Goal: Transaction & Acquisition: Book appointment/travel/reservation

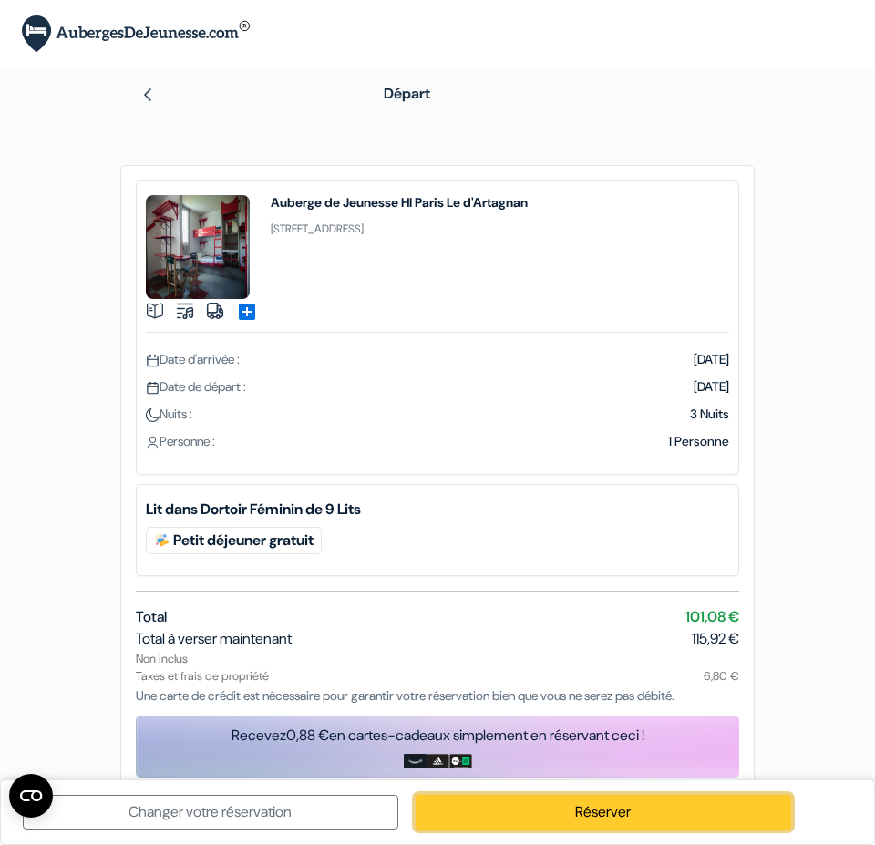
click at [607, 810] on link "Réserver" at bounding box center [604, 812] width 376 height 35
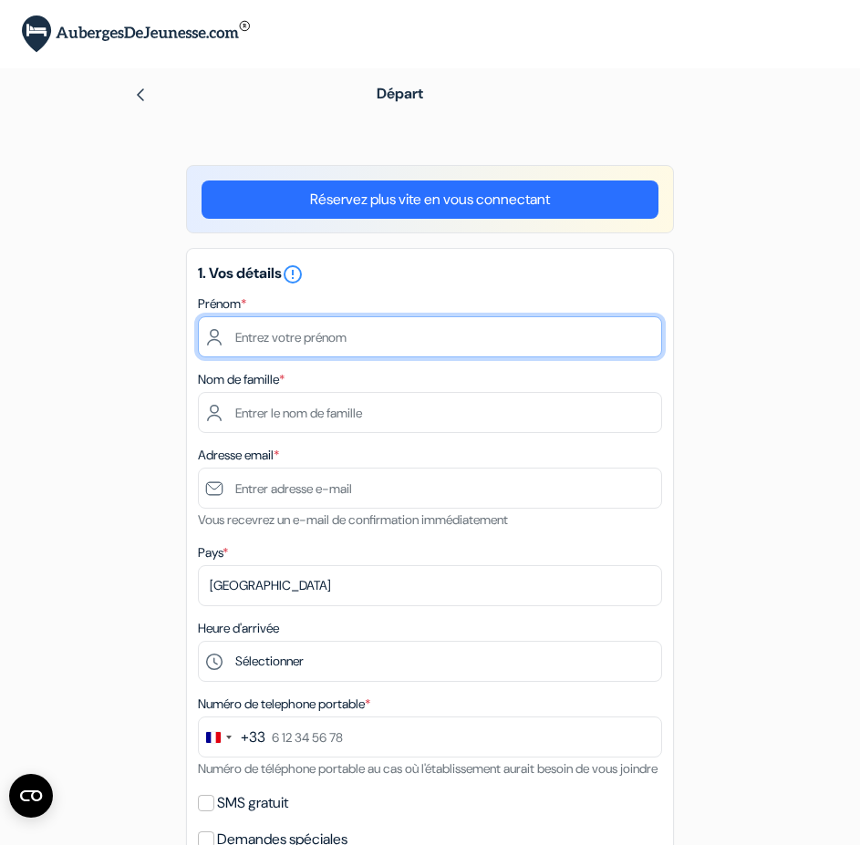
click at [279, 342] on input "text" at bounding box center [430, 336] width 464 height 41
click at [272, 335] on input "text" at bounding box center [430, 336] width 464 height 41
type input "OCEANE"
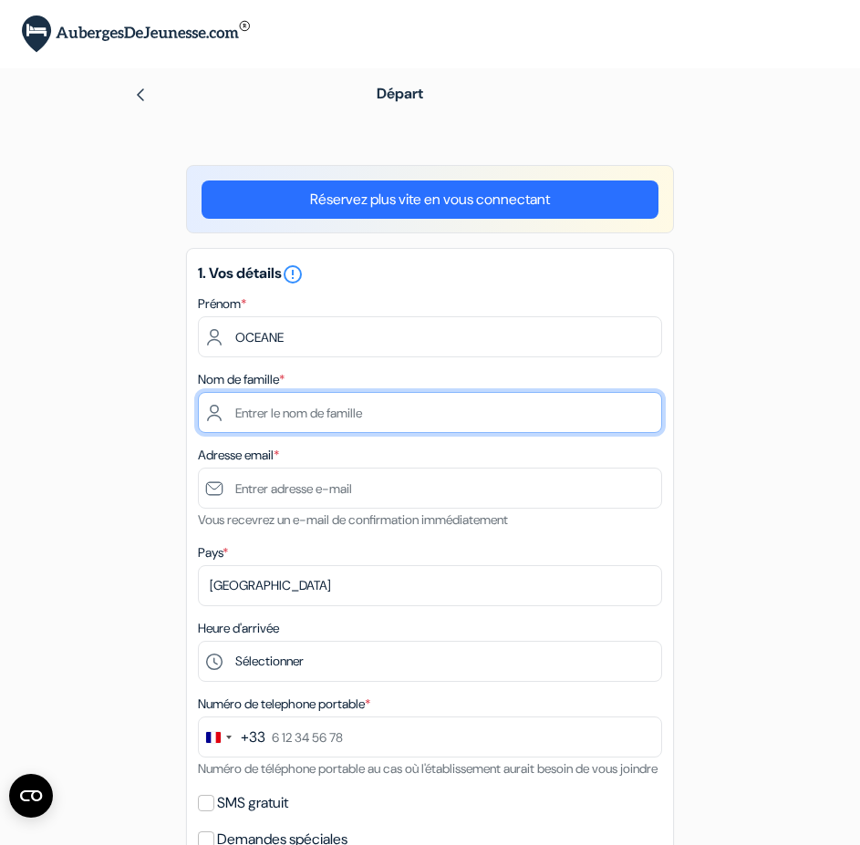
click at [252, 410] on input "text" at bounding box center [430, 412] width 464 height 41
type input "MARTIN"
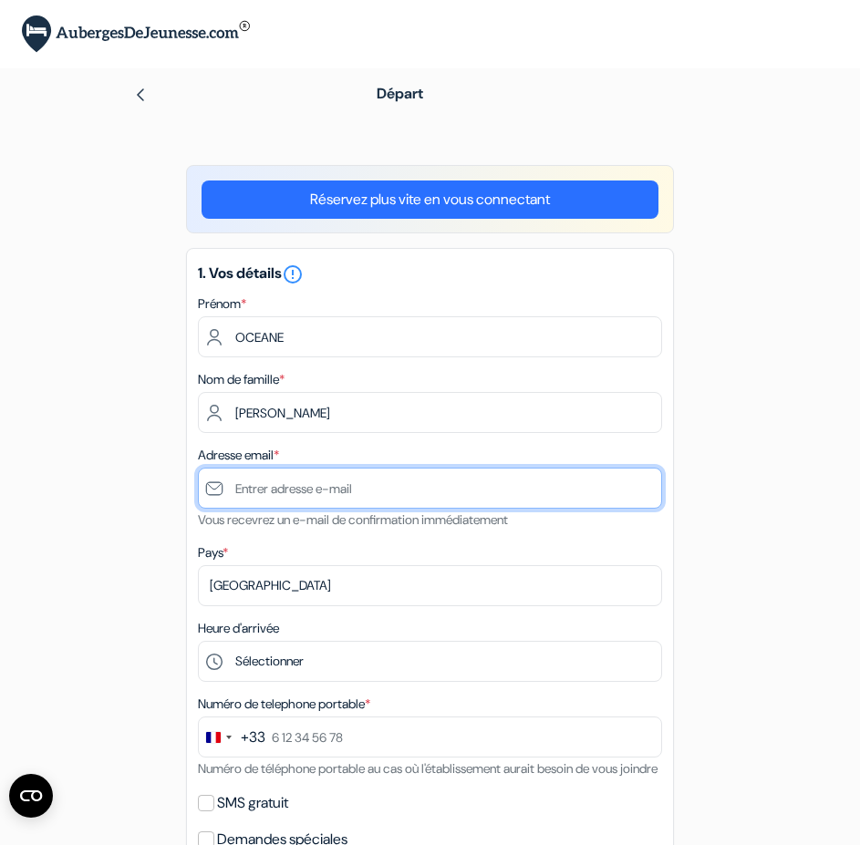
click at [261, 483] on input "text" at bounding box center [430, 488] width 464 height 41
paste input "[EMAIL_ADDRESS][DOMAIN_NAME]"
type input "[EMAIL_ADDRESS][DOMAIN_NAME]"
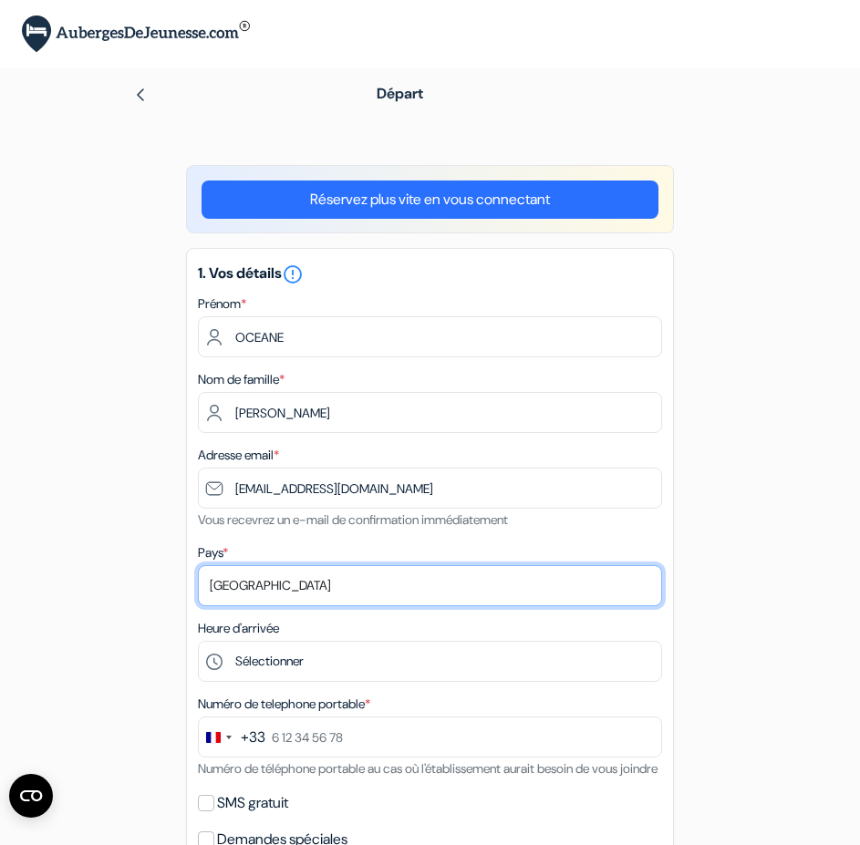
click at [269, 580] on select "Selectionner le pays Abkhazie Afghanistan Afrique du Sud Albanie Algérie Allema…" at bounding box center [430, 585] width 464 height 41
click at [198, 565] on select "Selectionner le pays Abkhazie Afghanistan Afrique du Sud Albanie Algérie Allema…" at bounding box center [430, 585] width 464 height 41
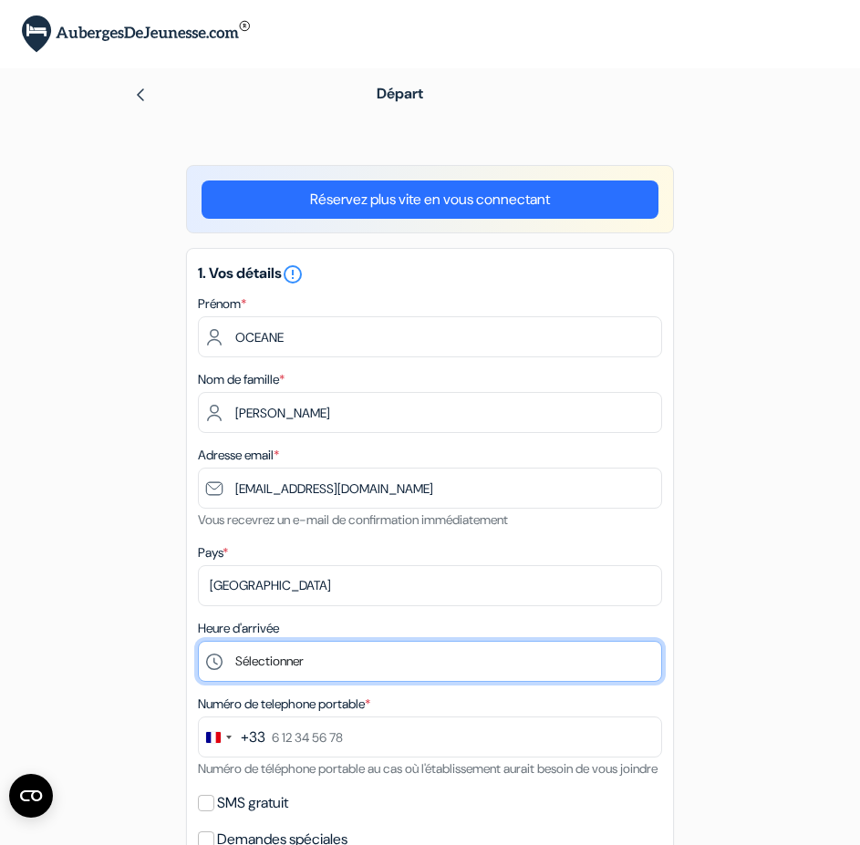
click at [306, 661] on select "Sélectionner 15:00 16:00 17:00 18:00 19:00 20:00 21:00 22:00 23:00 0:00" at bounding box center [430, 661] width 464 height 41
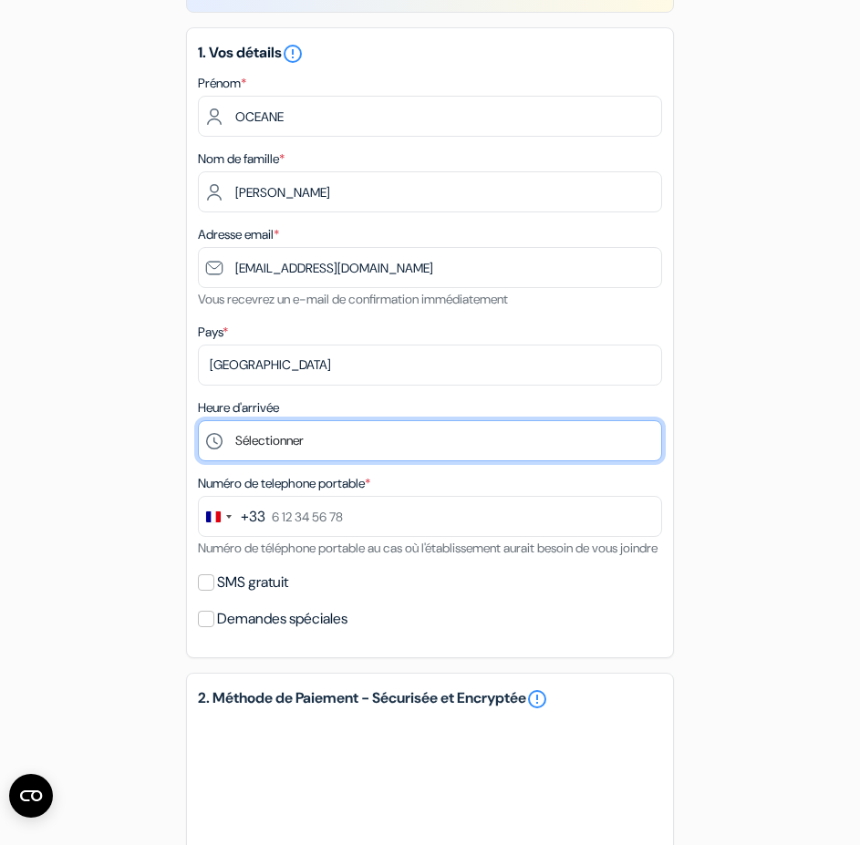
scroll to position [365, 0]
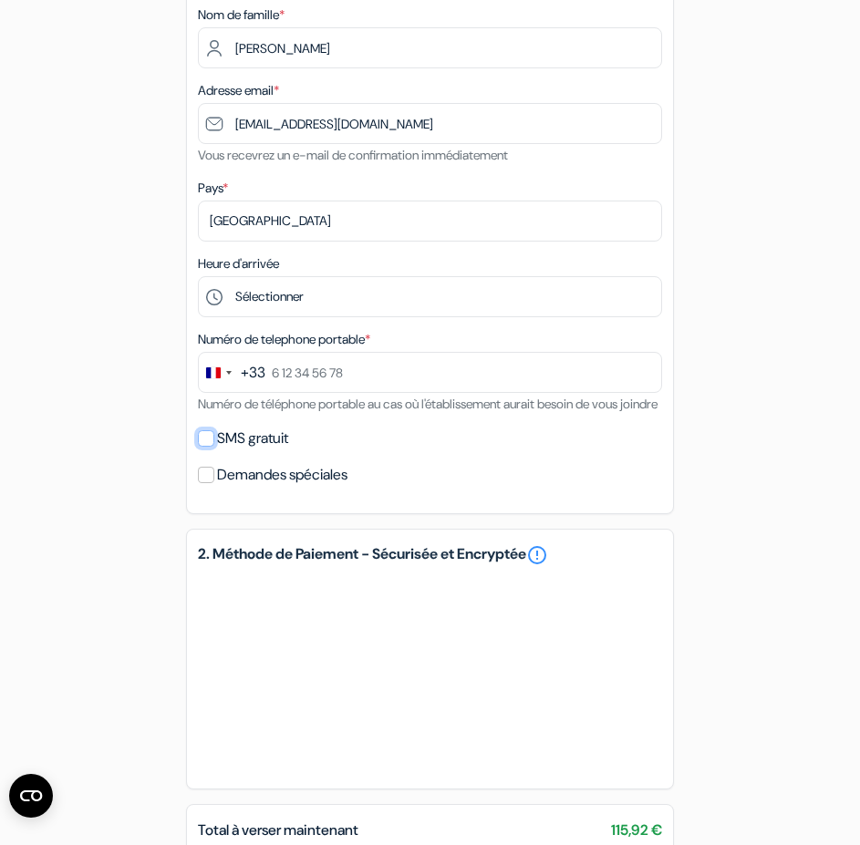
click at [209, 447] on input "SMS gratuit" at bounding box center [206, 438] width 16 height 16
checkbox input "true"
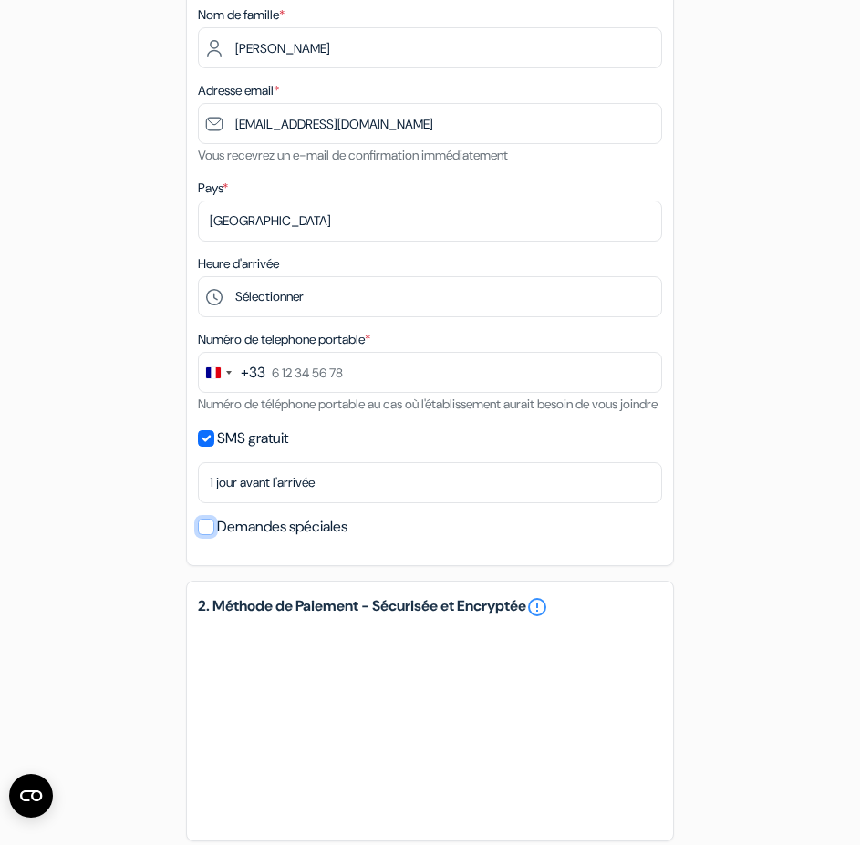
click at [208, 535] on input "Demandes spéciales" at bounding box center [206, 527] width 16 height 16
checkbox input "true"
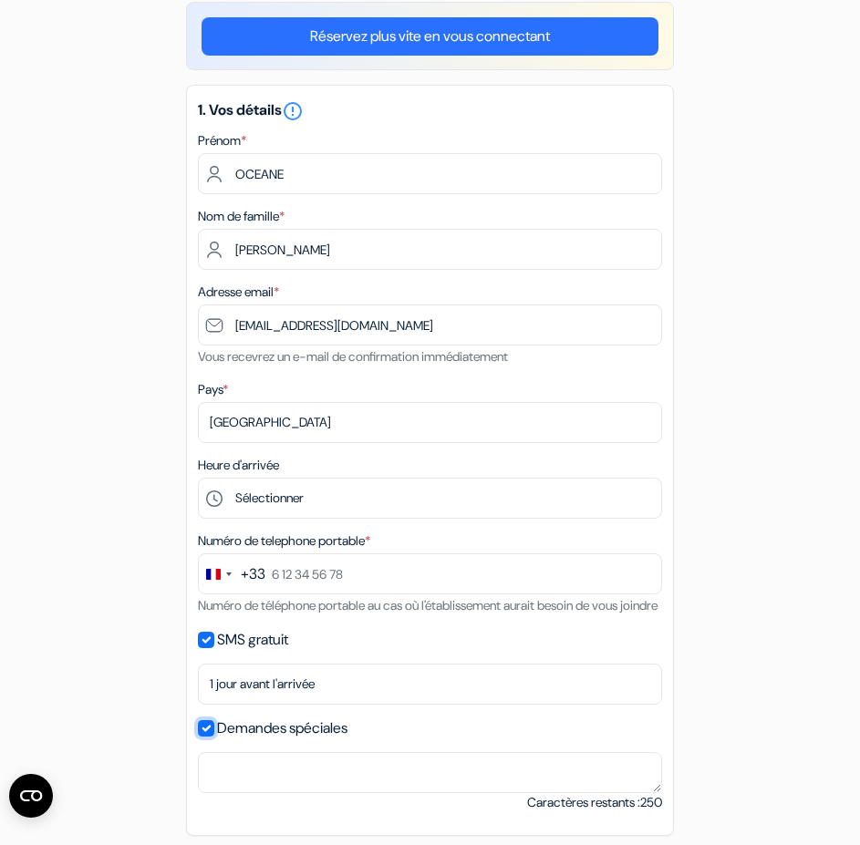
scroll to position [76, 0]
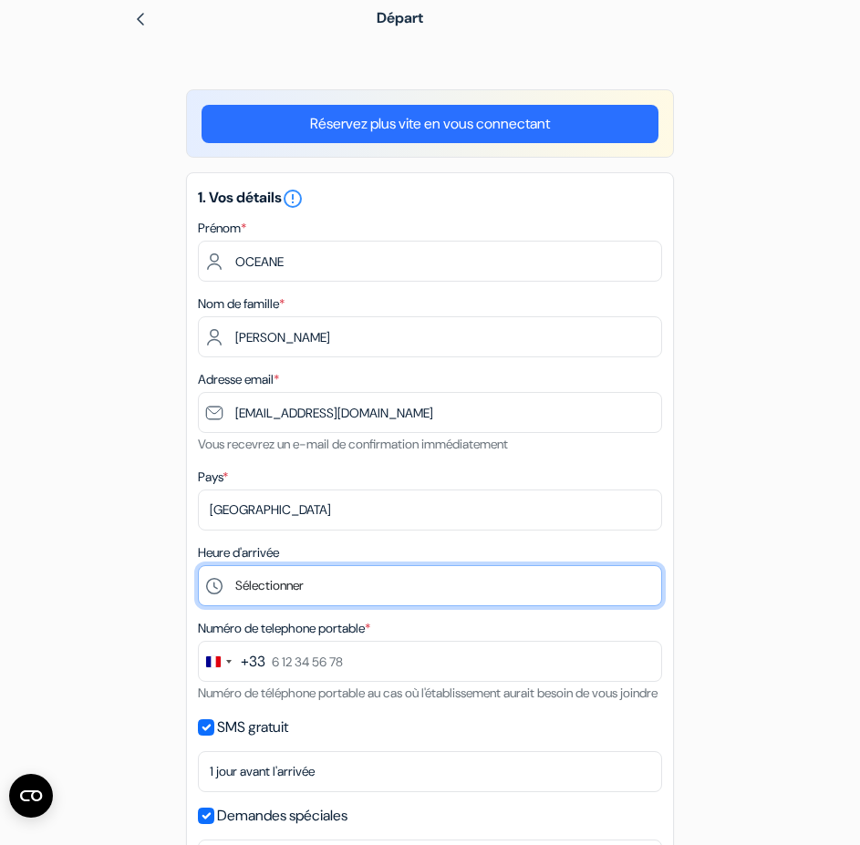
click at [300, 587] on select "Sélectionner 15:00 16:00 17:00 18:00 19:00 20:00 21:00 22:00 23:00 0:00" at bounding box center [430, 585] width 464 height 41
select select "18"
click at [198, 565] on select "Sélectionner 15:00 16:00 17:00 18:00 19:00 20:00 21:00 22:00 23:00 0:00" at bounding box center [430, 585] width 464 height 41
click at [308, 593] on select "Sélectionner 15:00 16:00 17:00 18:00 19:00 20:00 21:00 22:00 23:00 0:00" at bounding box center [430, 585] width 464 height 41
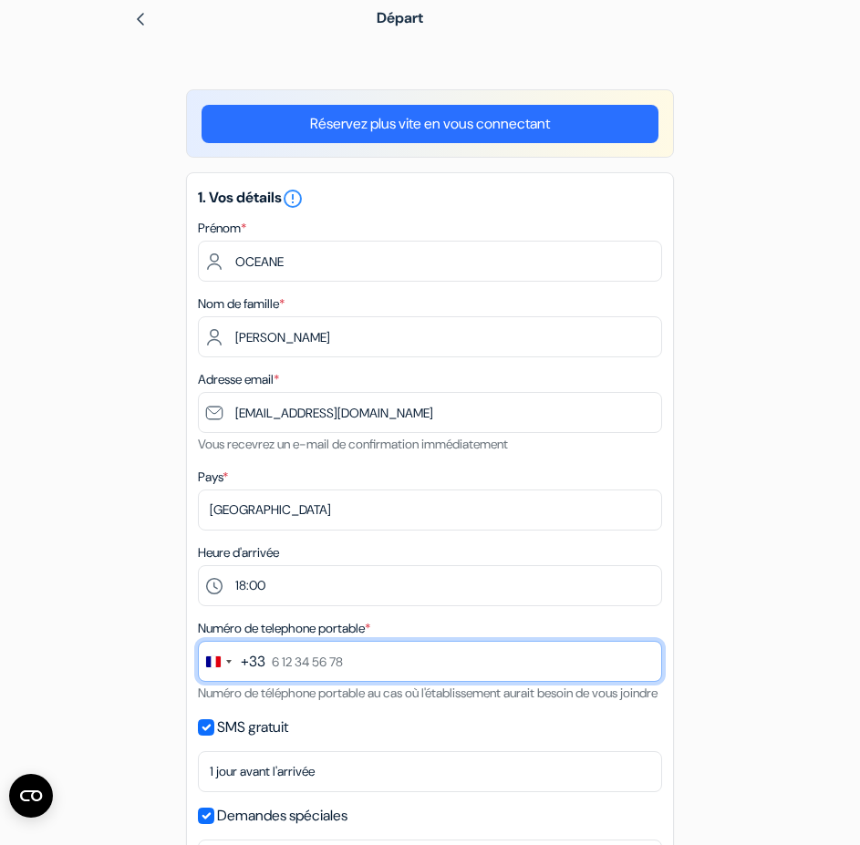
click at [376, 666] on input "text" at bounding box center [430, 661] width 464 height 41
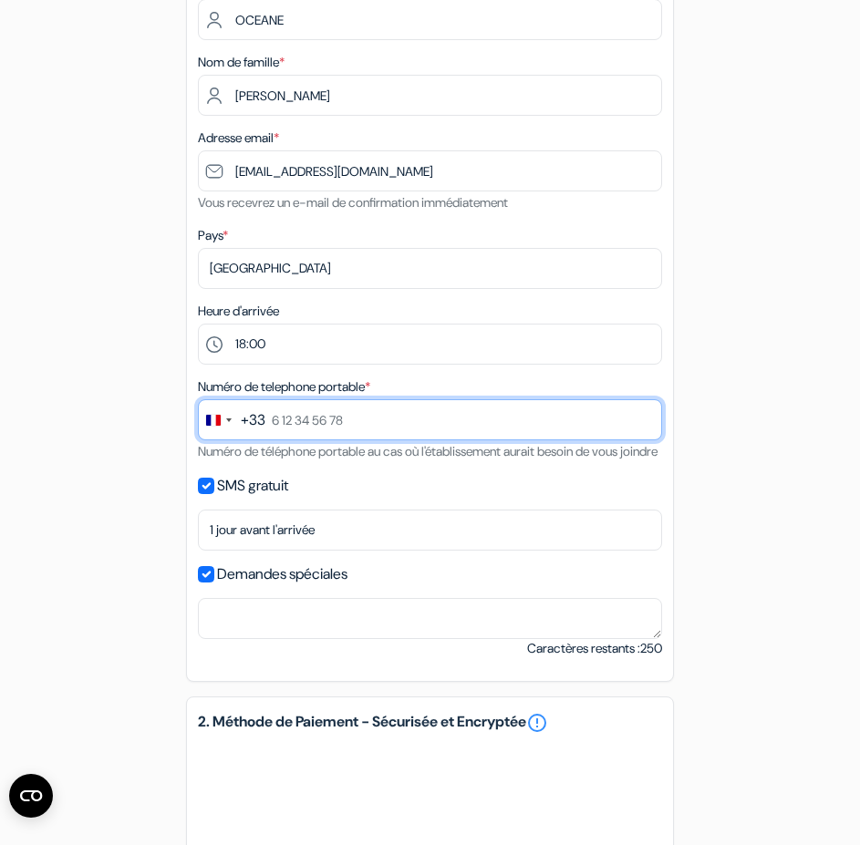
scroll to position [349, 0]
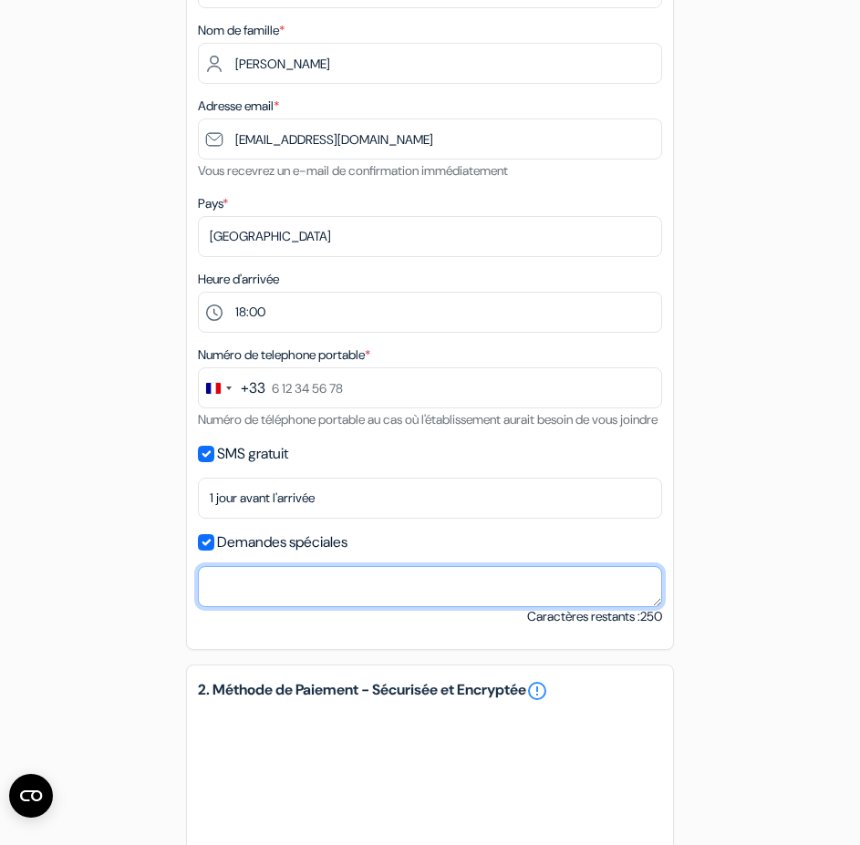
click at [332, 607] on textarea at bounding box center [430, 586] width 464 height 41
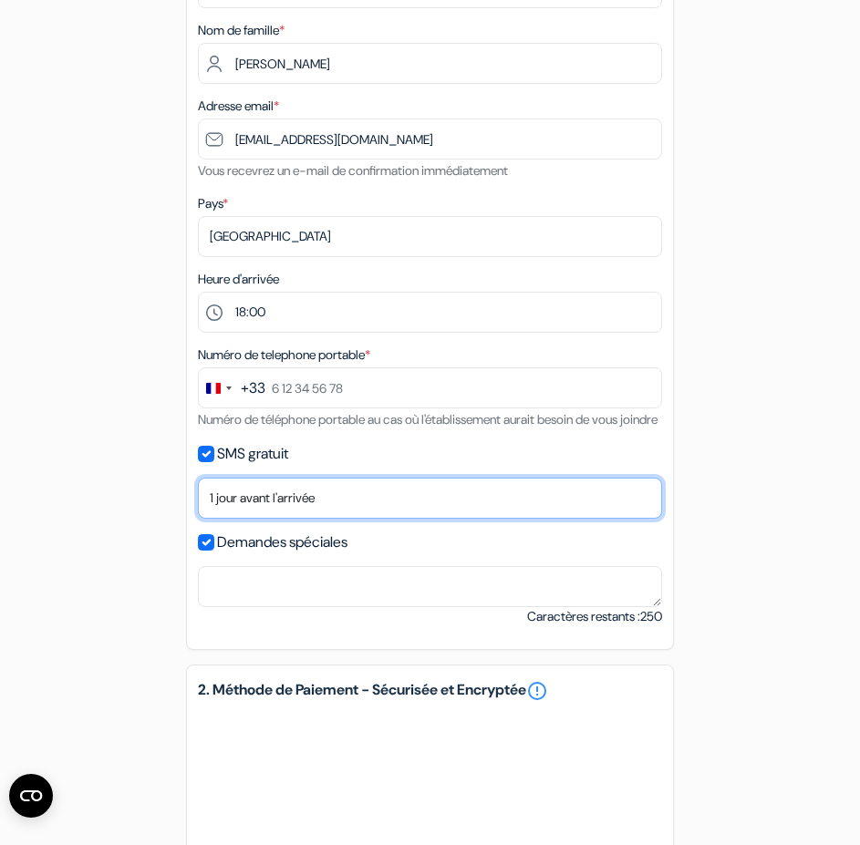
click at [297, 519] on select "Non merci Maintenant Le jour de votre arrivée 1 jour avant l'arrivée 2 jours av…" at bounding box center [430, 498] width 464 height 41
select select "none"
click at [198, 499] on select "Non merci Maintenant Le jour de votre arrivée 1 jour avant l'arrivée 2 jours av…" at bounding box center [430, 498] width 464 height 41
click at [317, 519] on select "Non merci Maintenant Le jour de votre arrivée 1 jour avant l'arrivée 2 jours av…" at bounding box center [430, 498] width 464 height 41
click at [321, 519] on select "Non merci Maintenant Le jour de votre arrivée 1 jour avant l'arrivée 2 jours av…" at bounding box center [430, 498] width 464 height 41
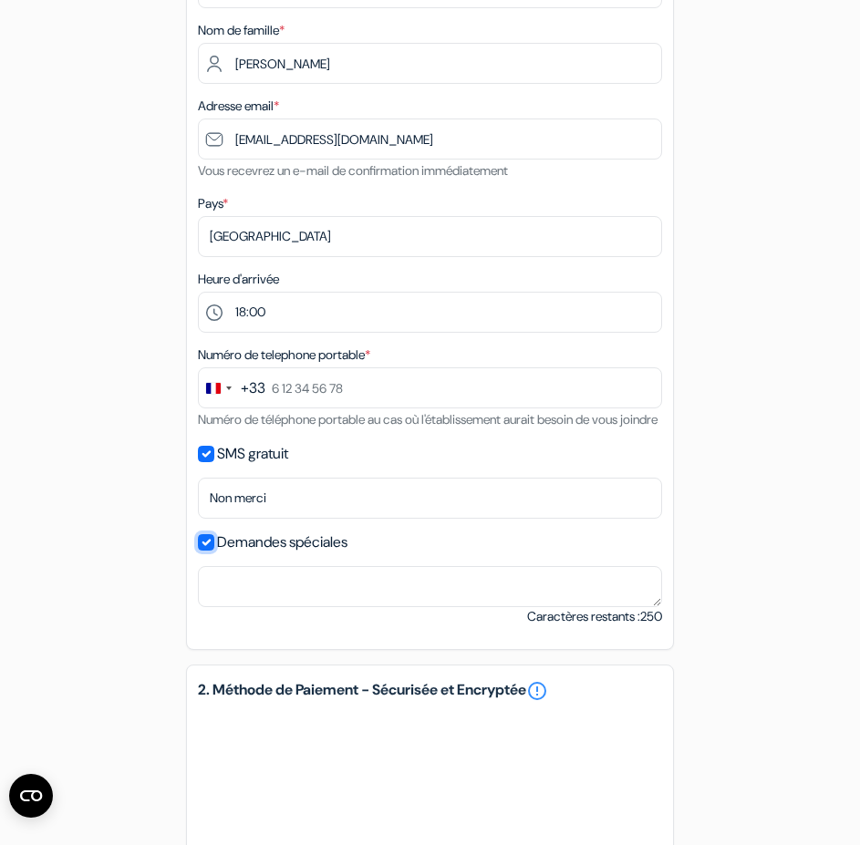
click at [206, 551] on input "Demandes spéciales" at bounding box center [206, 542] width 16 height 16
checkbox input "false"
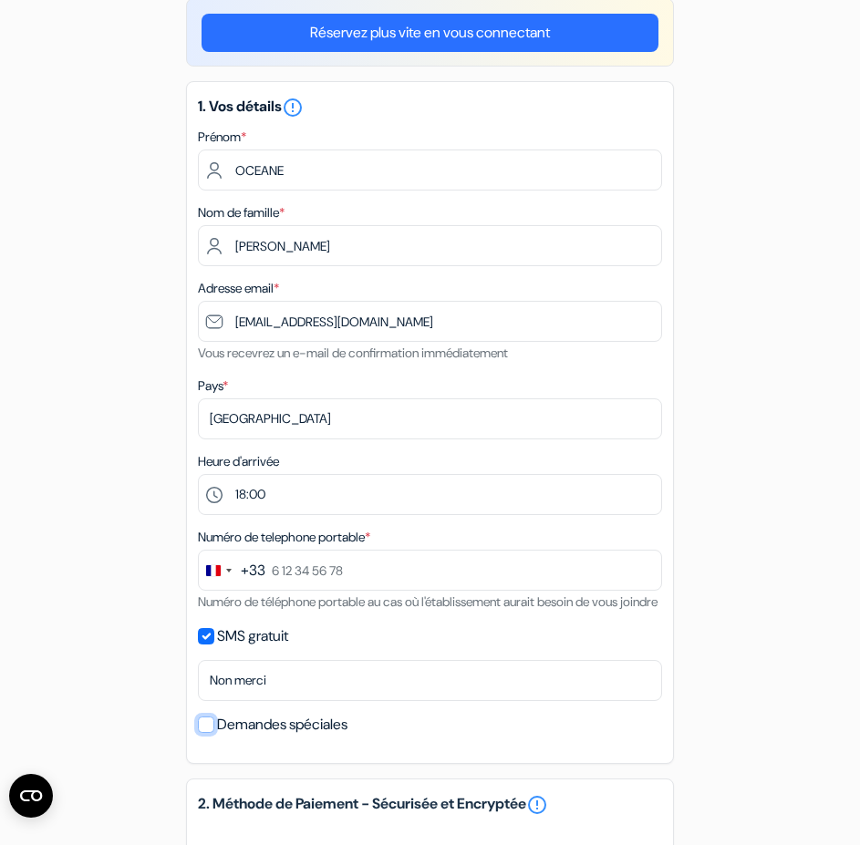
scroll to position [0, 0]
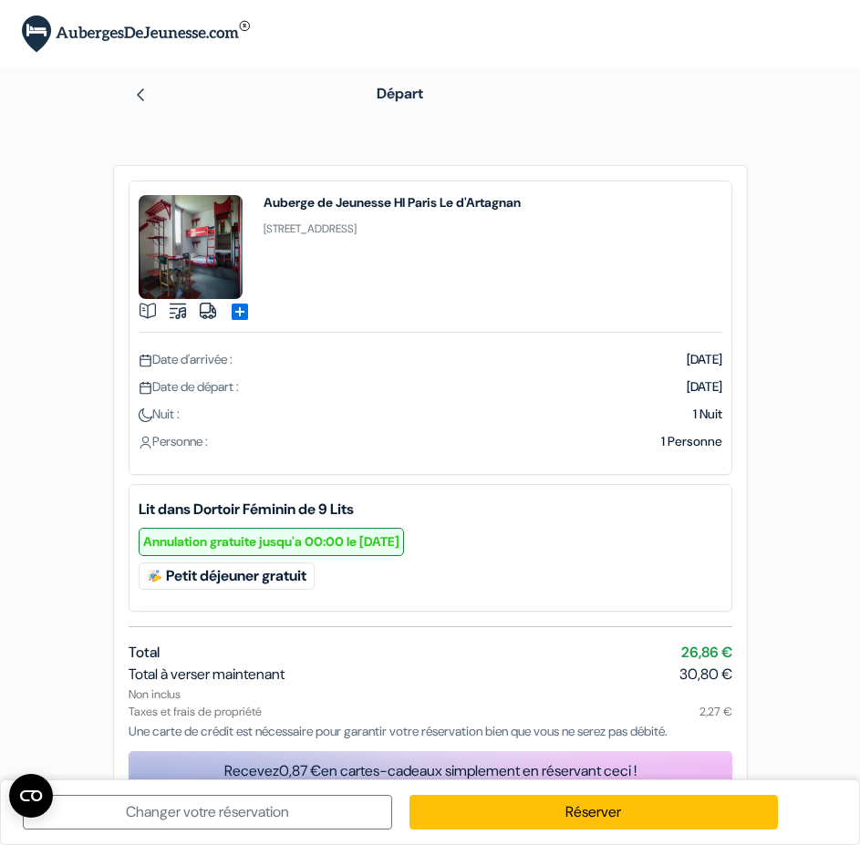
click at [144, 98] on img at bounding box center [140, 95] width 15 height 15
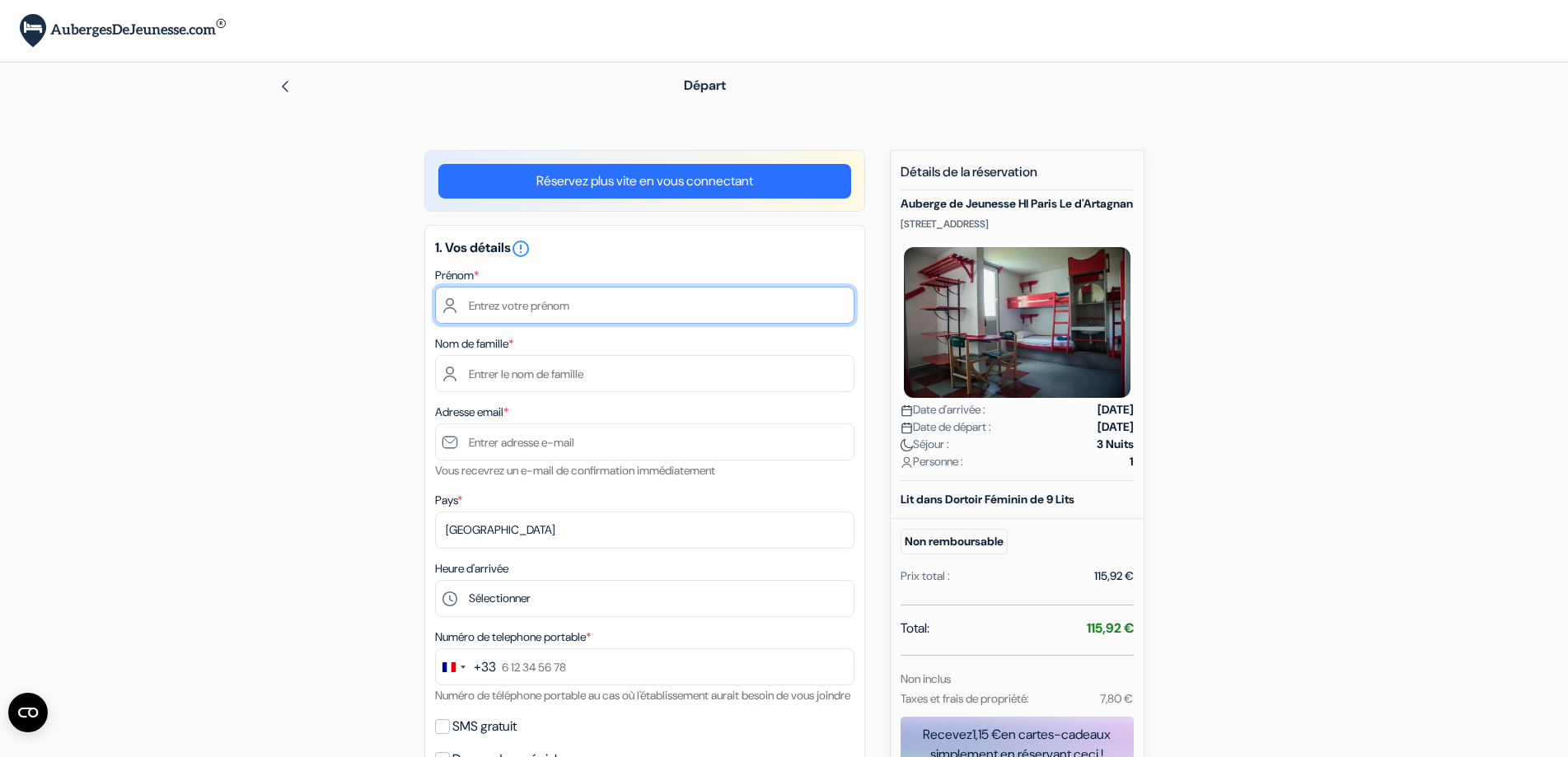
click at [477, 303] on input "text" at bounding box center [644, 304] width 419 height 37
type input "OCEANE"
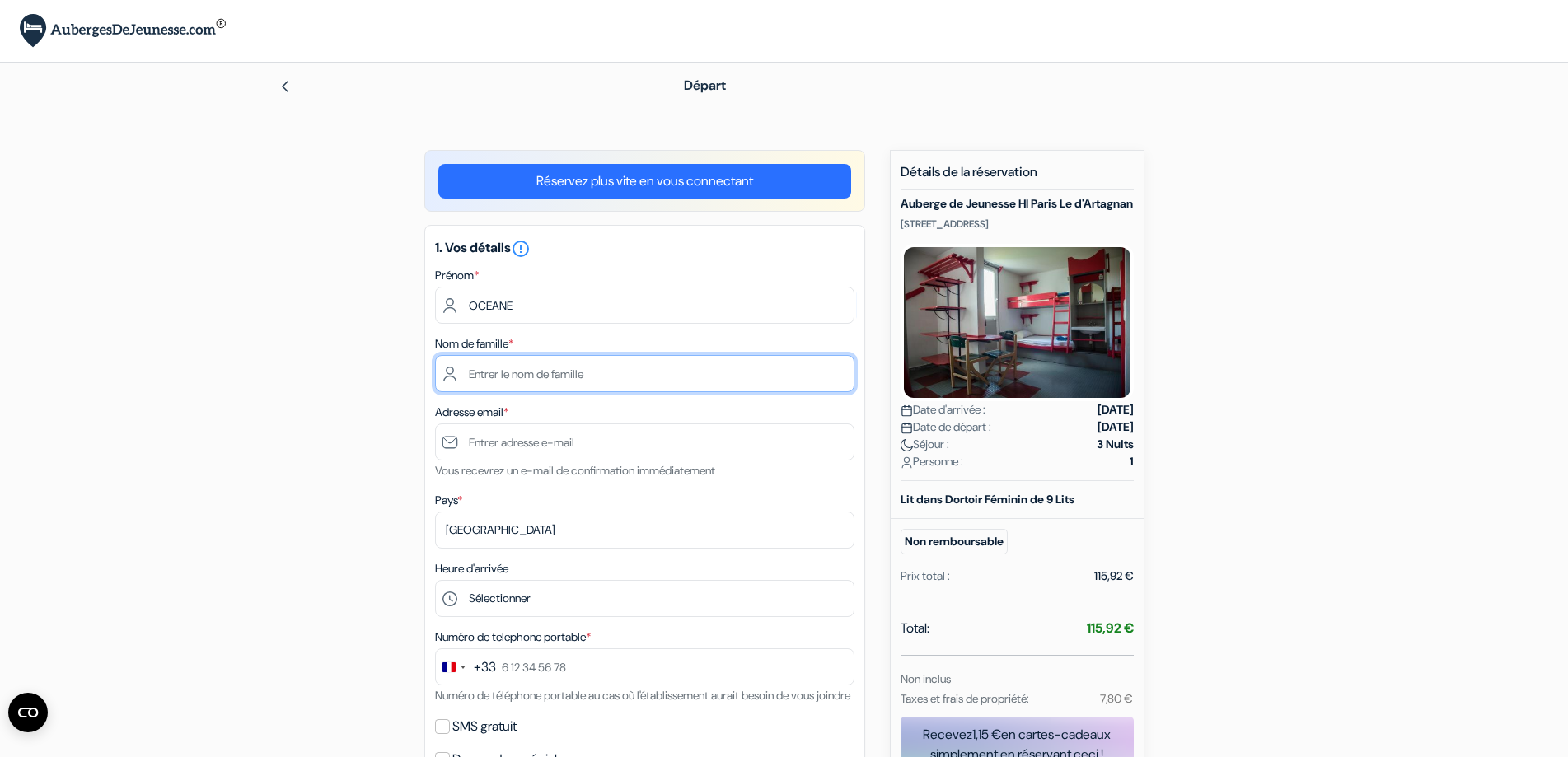
click at [489, 373] on input "text" at bounding box center [644, 373] width 419 height 37
type input "MARTIN"
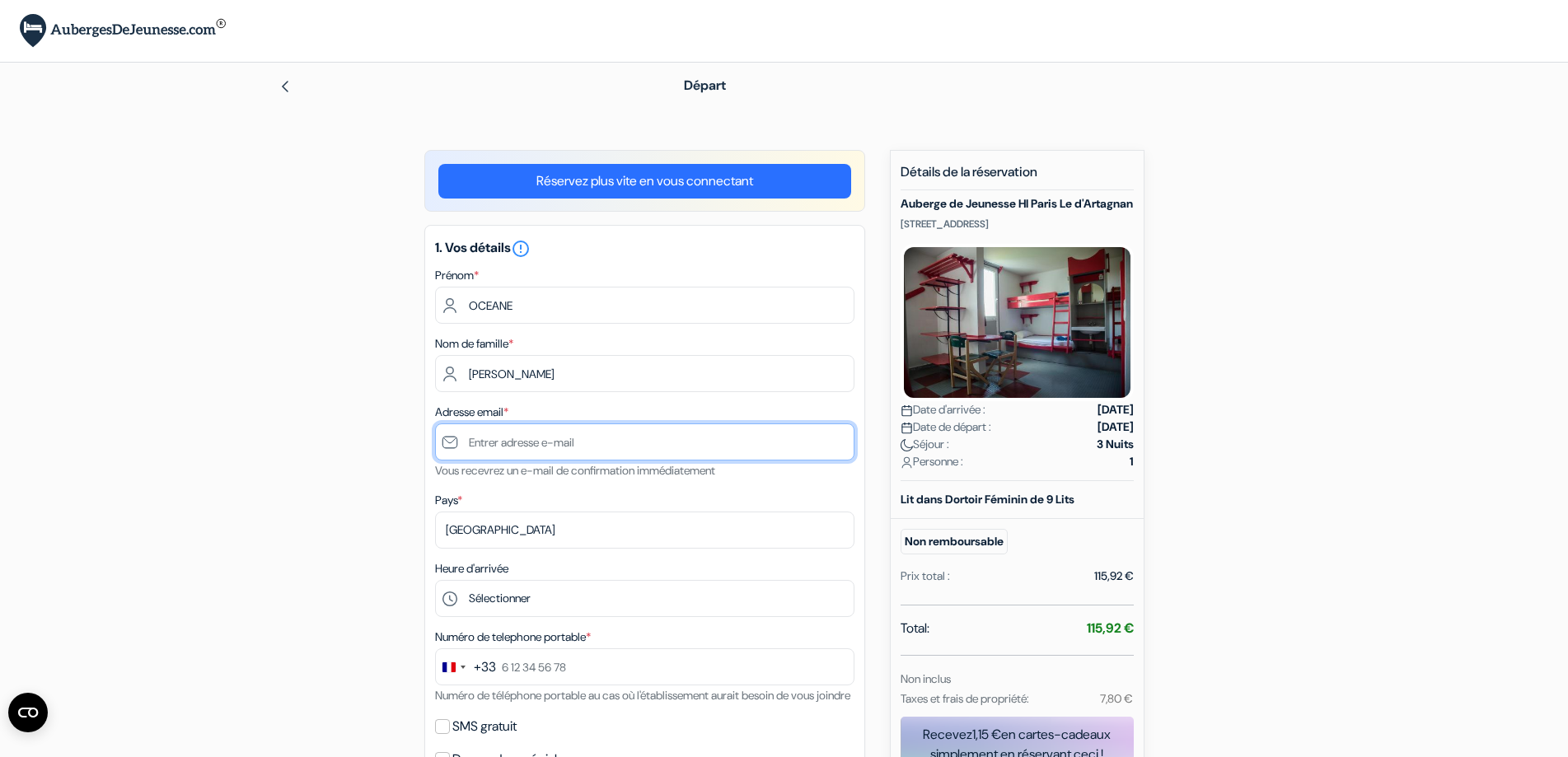
click at [491, 447] on input "text" at bounding box center [644, 441] width 419 height 37
paste input "[EMAIL_ADDRESS][DOMAIN_NAME]"
type input "[EMAIL_ADDRESS][DOMAIN_NAME]"
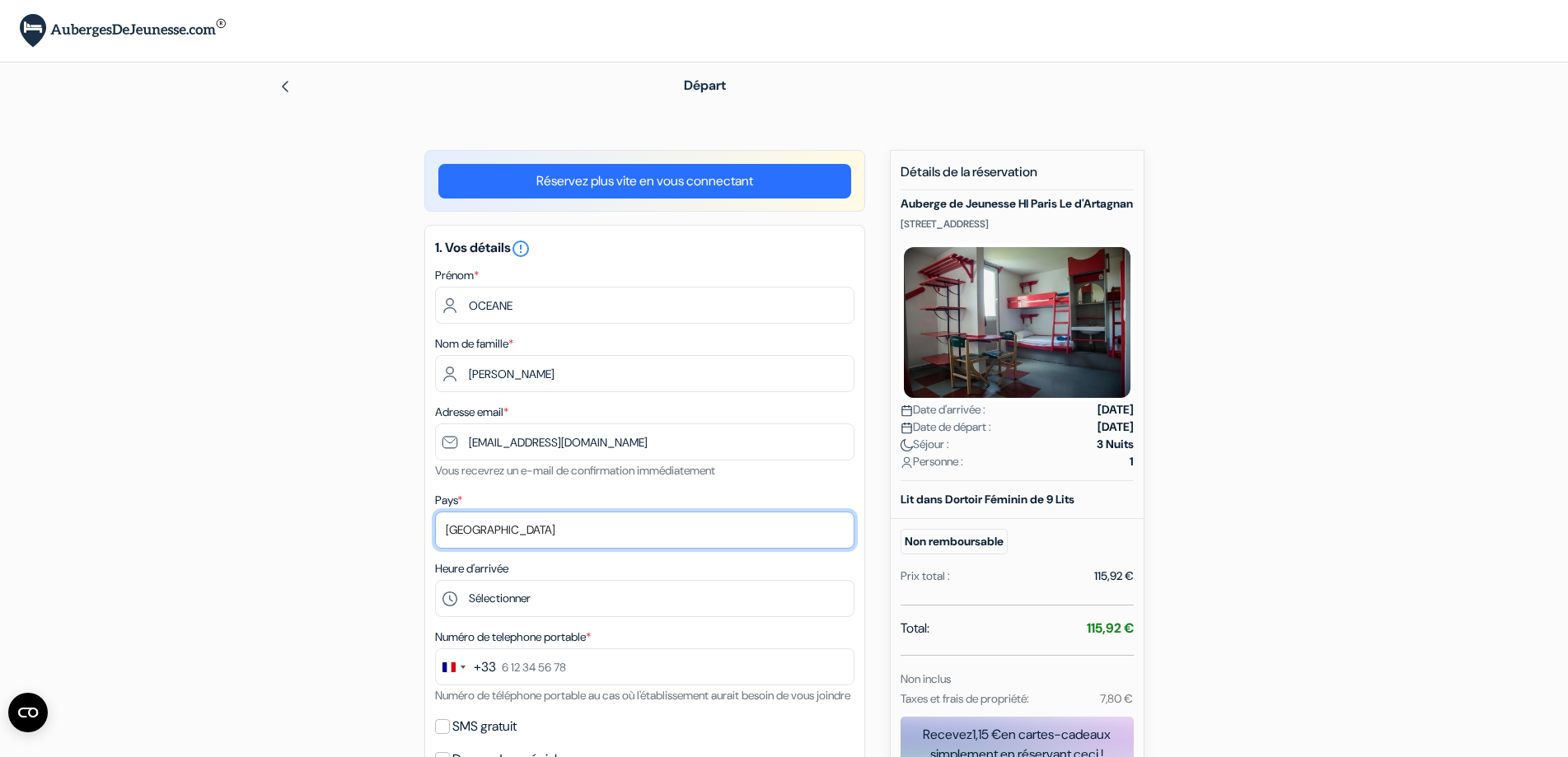
click at [510, 535] on select "Selectionner le pays Abkhazie Afghanistan Afrique du Sud Albanie Algérie Allema…" at bounding box center [644, 529] width 419 height 37
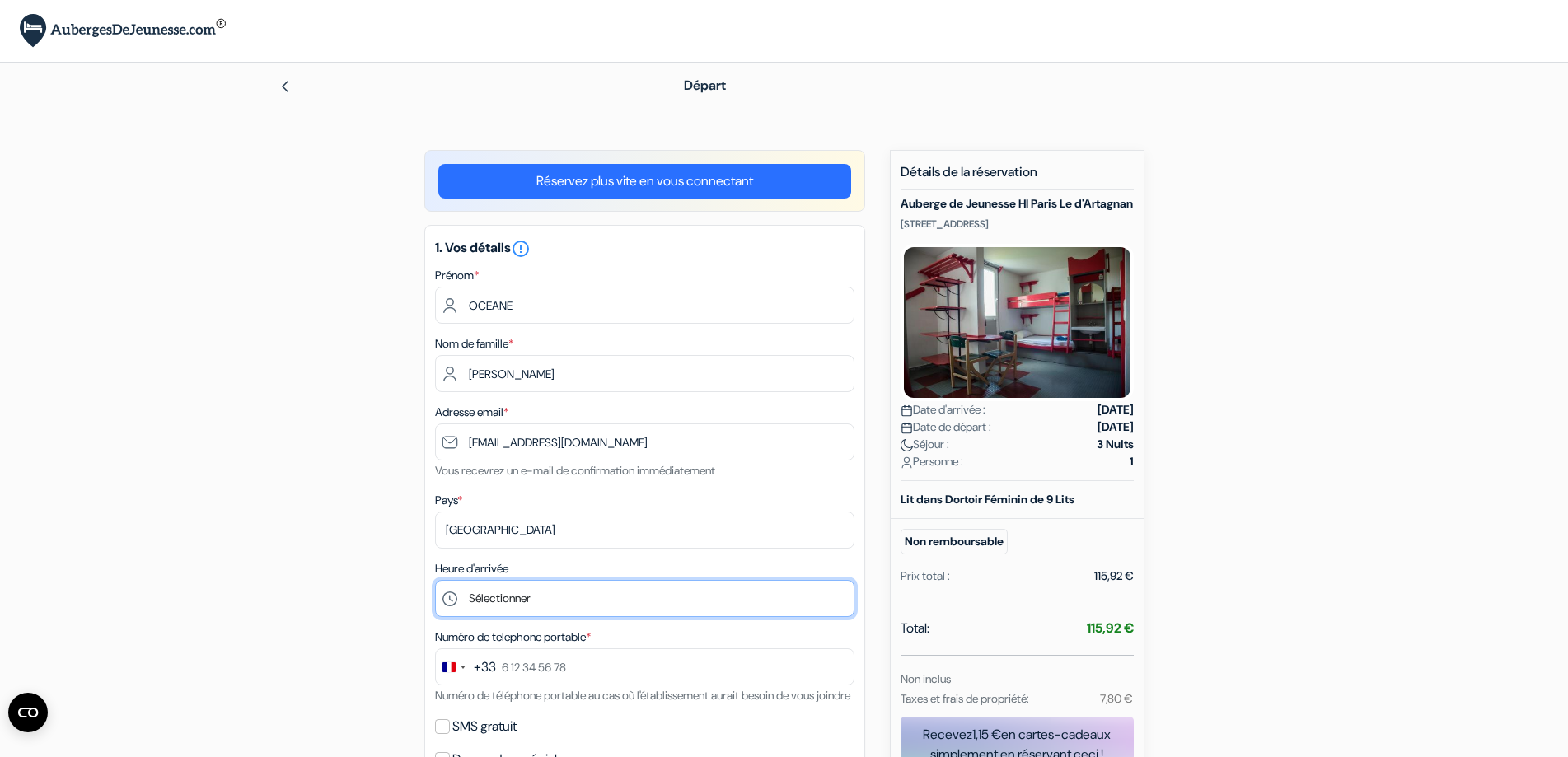
click at [523, 597] on select "Sélectionner 15:00 16:00 17:00 18:00 19:00 20:00 21:00 22:00 23:00 0:00" at bounding box center [644, 598] width 419 height 37
select select "17"
click at [435, 580] on select "Sélectionner 15:00 16:00 17:00 18:00 19:00 20:00 21:00 22:00 23:00 0:00" at bounding box center [644, 598] width 419 height 37
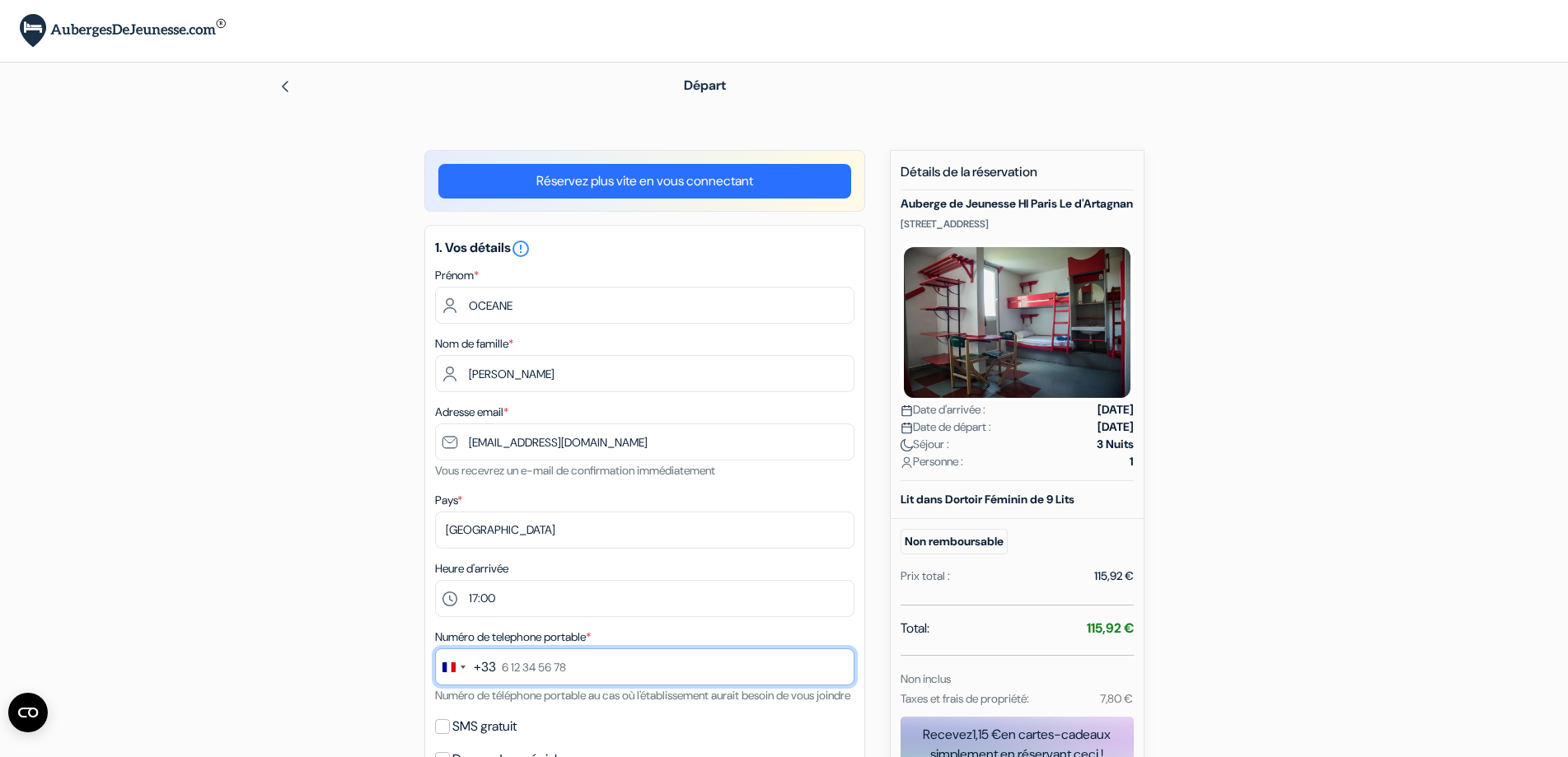
click at [524, 668] on input "text" at bounding box center [644, 666] width 419 height 37
click at [790, 657] on div "add_box Auberge de Jeunesse HI Paris Le d'Artagnan 80 Rue Vitruve, Paris, Franc…" at bounding box center [784, 694] width 1087 height 1088
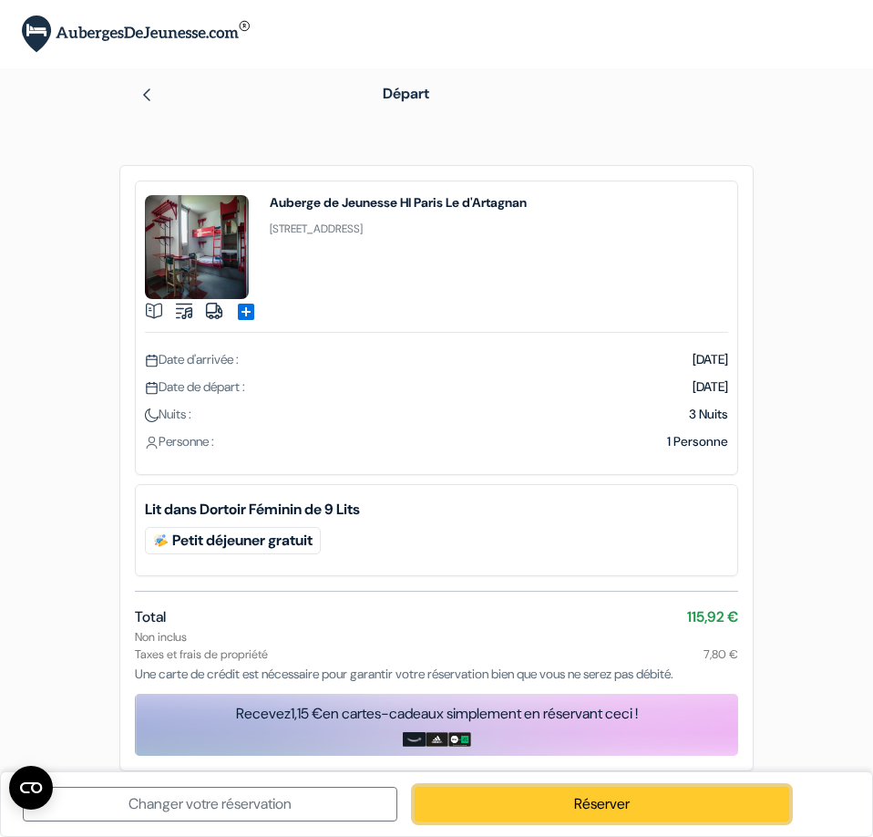
click at [624, 806] on link "Réserver" at bounding box center [602, 804] width 375 height 35
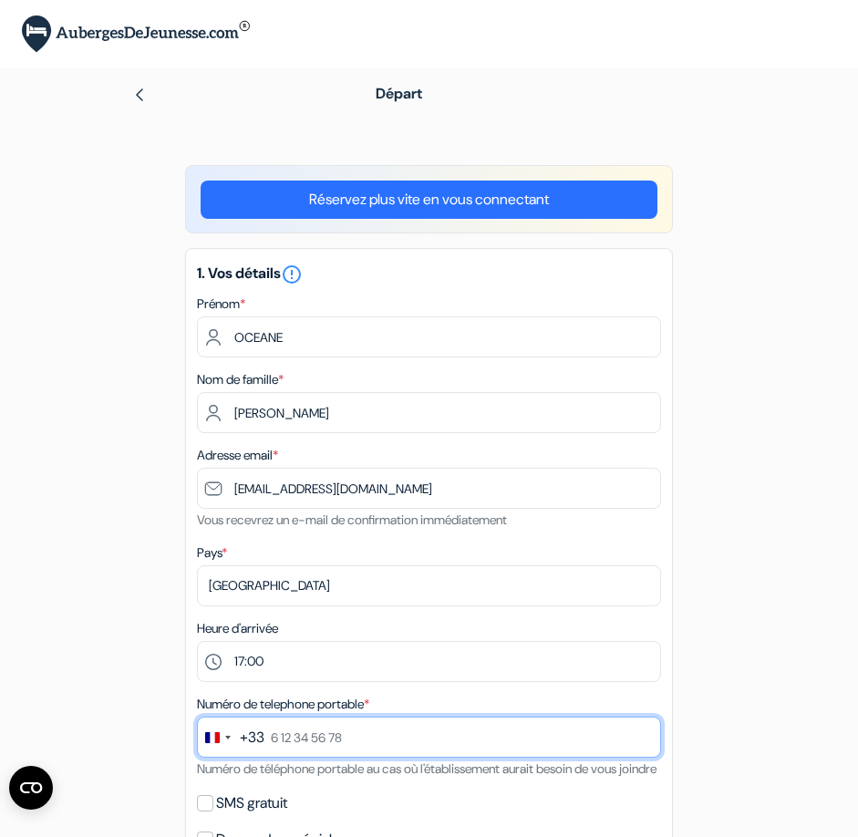
click at [300, 735] on input "text" at bounding box center [429, 736] width 464 height 41
drag, startPoint x: 377, startPoint y: 736, endPoint x: 283, endPoint y: 740, distance: 94.0
click at [283, 740] on input "text" at bounding box center [429, 736] width 464 height 41
type input "6 98 93 24 98"
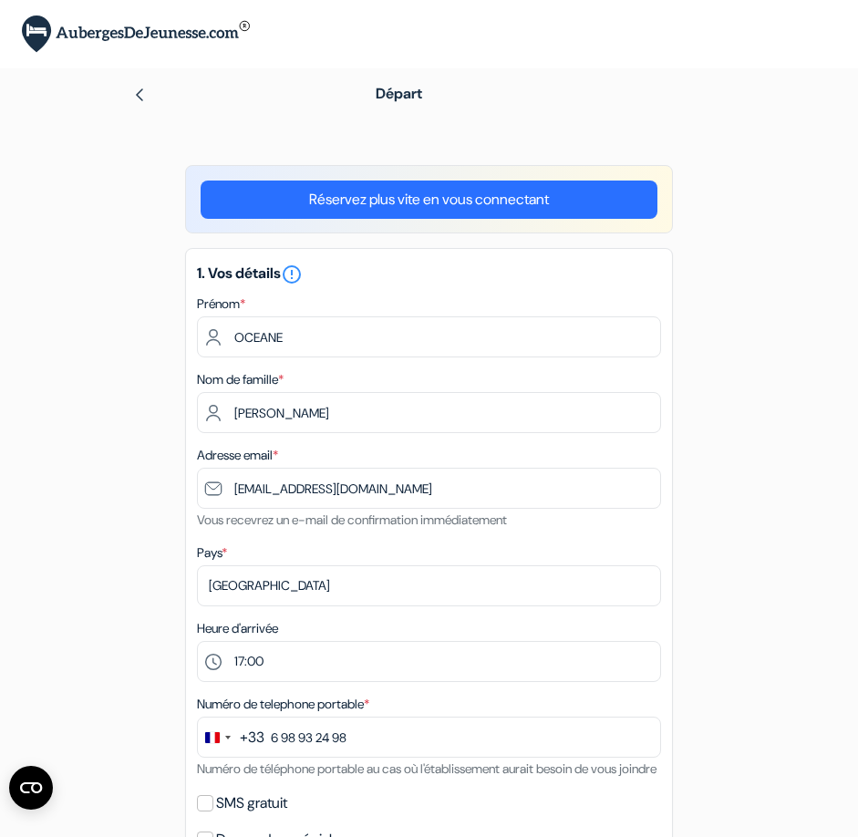
click at [779, 642] on form "Départ add_box Auberge de Jeunesse HI Paris Le d'Artagnan 80 Rue Vitruve, Paris…" at bounding box center [429, 695] width 858 height 1255
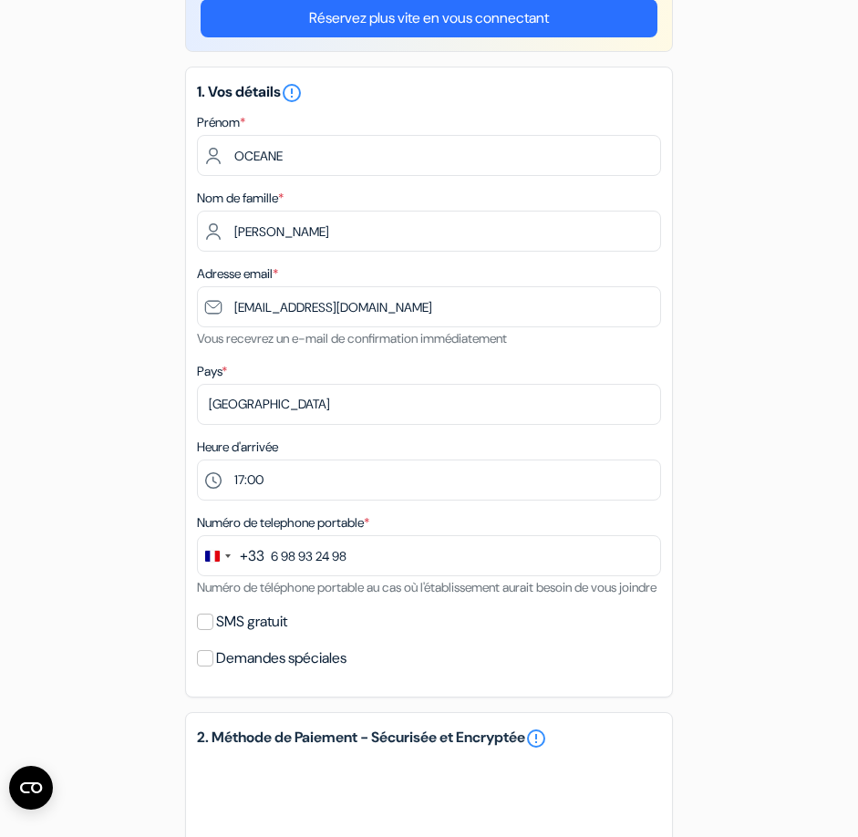
scroll to position [182, 0]
click at [204, 629] on input "SMS gratuit" at bounding box center [205, 621] width 16 height 16
checkbox input "true"
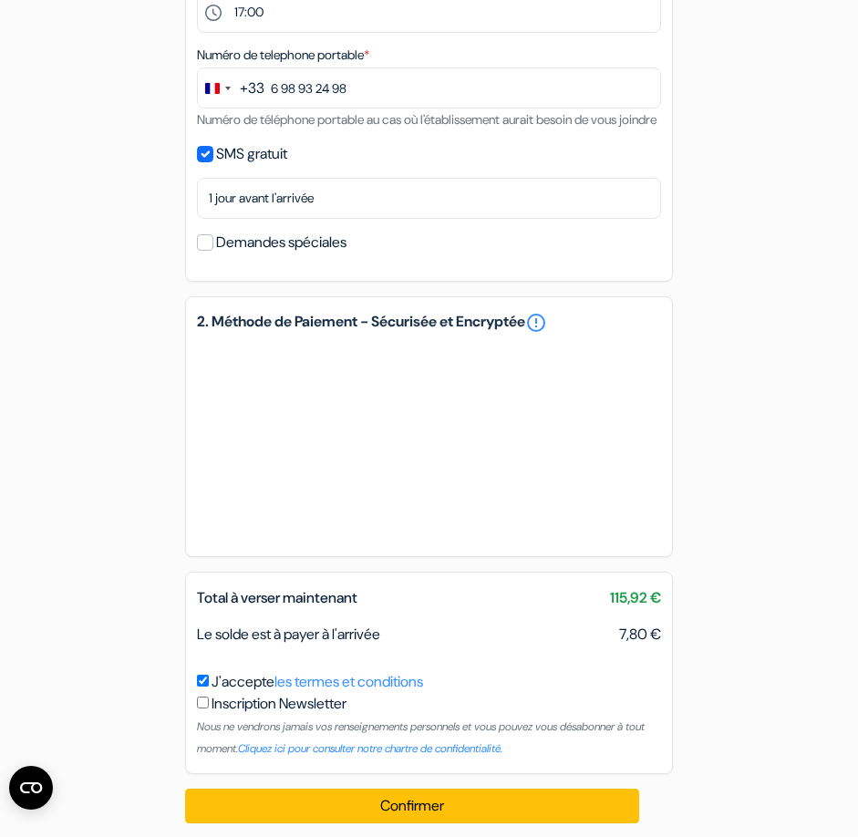
scroll to position [690, 0]
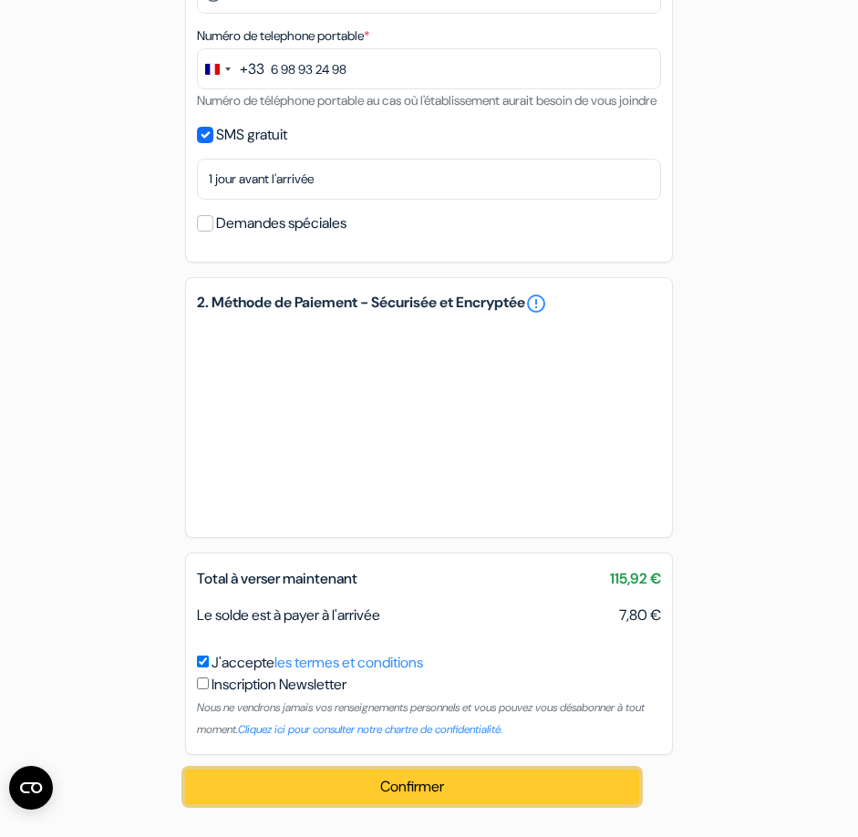
click at [444, 792] on button "Confirmer Loading..." at bounding box center [412, 786] width 454 height 35
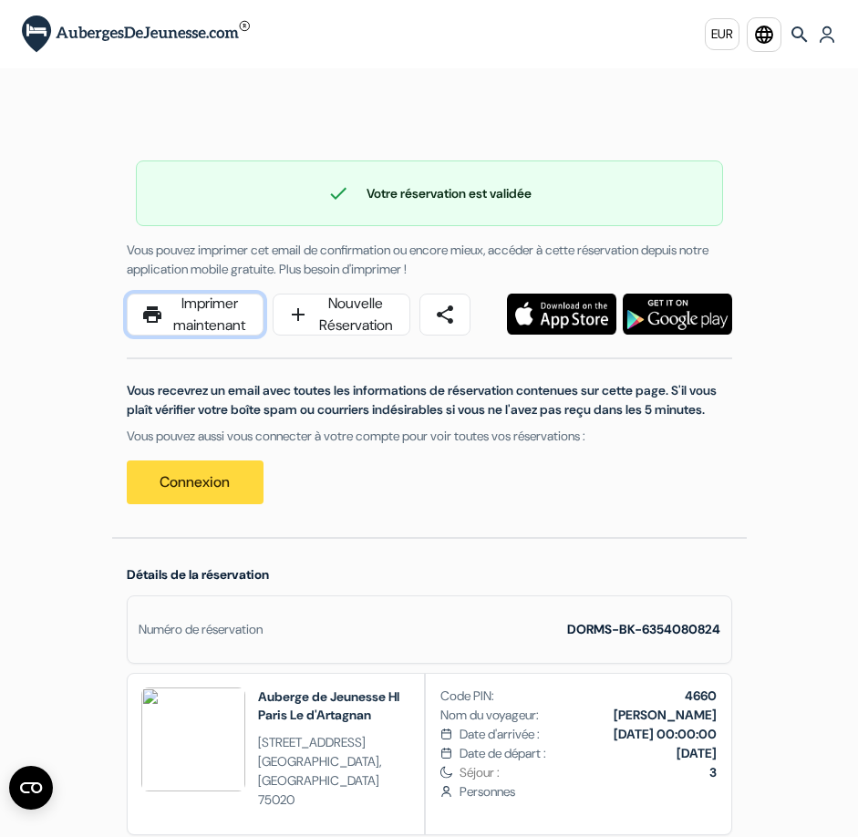
click at [188, 328] on link "print Imprimer maintenant" at bounding box center [196, 314] width 138 height 42
